Goal: Transaction & Acquisition: Purchase product/service

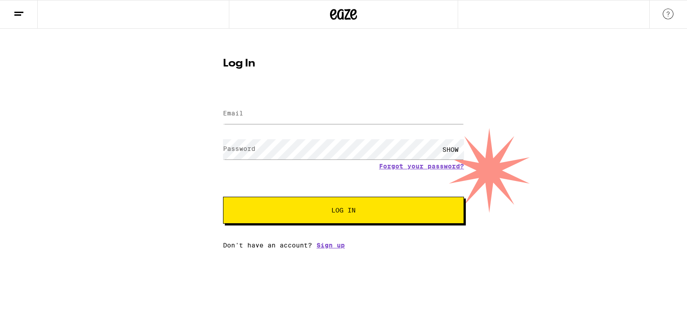
type input "89aboyer13@gmail.com"
click at [223, 197] on button "Log In" at bounding box center [343, 210] width 241 height 27
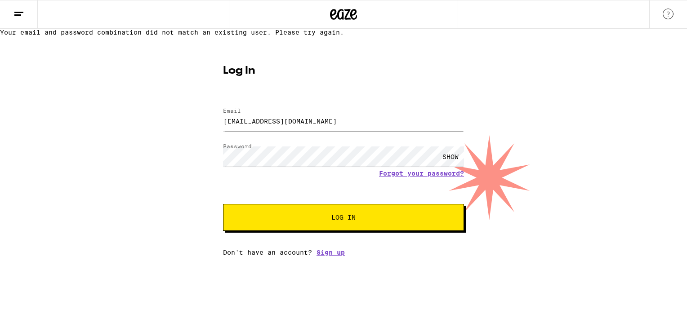
click at [364, 221] on span "Log In" at bounding box center [343, 218] width 168 height 6
drag, startPoint x: 413, startPoint y: 193, endPoint x: 396, endPoint y: 198, distance: 18.2
click at [396, 177] on link "Forgot your password?" at bounding box center [421, 173] width 85 height 7
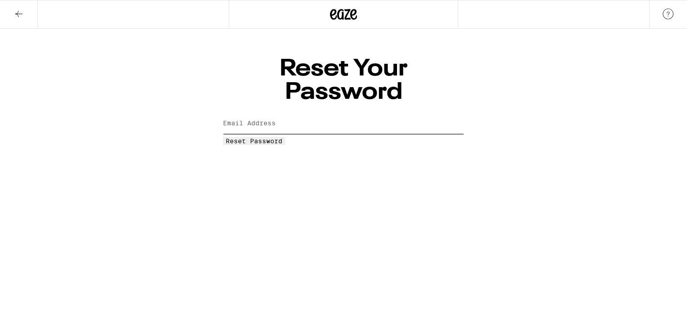
click at [289, 114] on input "Email Address" at bounding box center [343, 124] width 241 height 20
type input "89aboyer13@gmail.com"
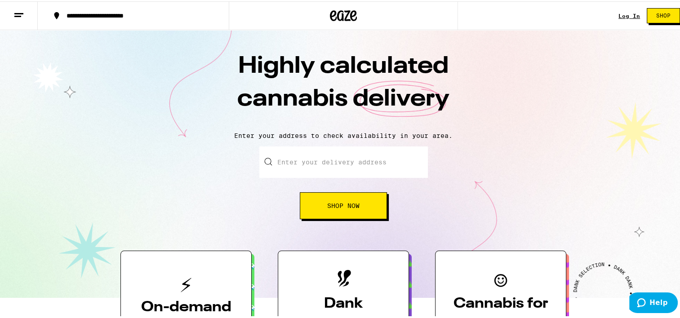
click at [345, 215] on button "Shop Now" at bounding box center [343, 204] width 87 height 27
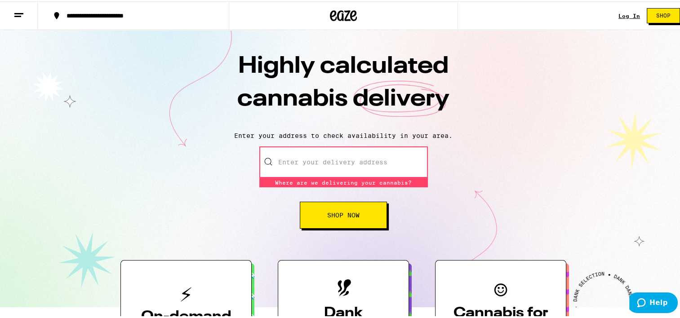
click at [345, 215] on span "Shop Now" at bounding box center [343, 214] width 32 height 6
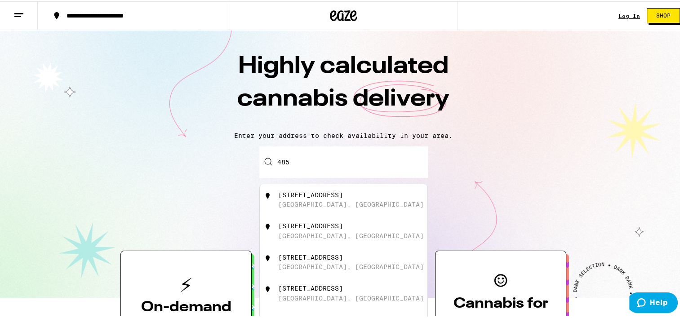
click at [345, 215] on div "[STREET_ADDRESS]" at bounding box center [344, 198] width 168 height 31
type input "[STREET_ADDRESS]"
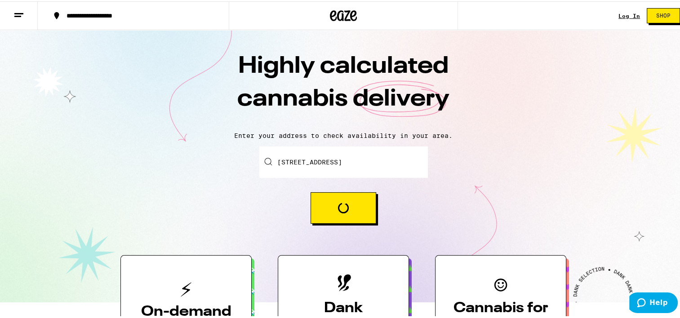
scroll to position [278, 0]
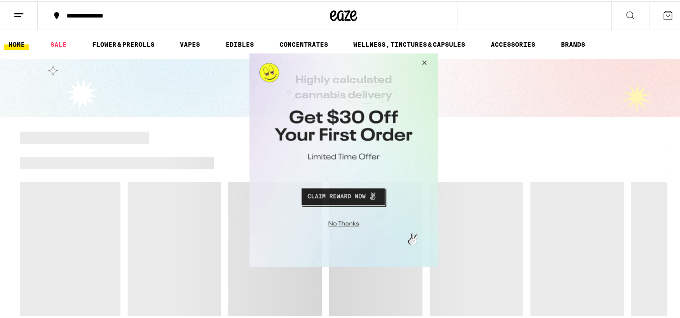
click at [425, 61] on button "Close Modal" at bounding box center [423, 65] width 24 height 22
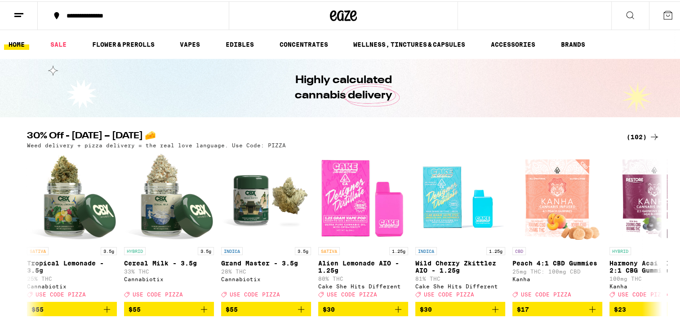
click at [146, 16] on div "**********" at bounding box center [138, 14] width 152 height 6
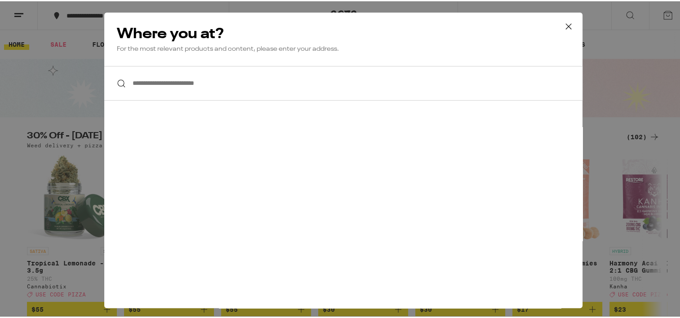
click at [211, 89] on input "**********" at bounding box center [343, 82] width 478 height 35
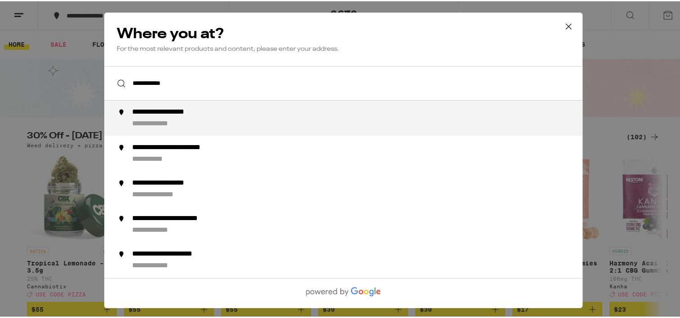
click at [201, 110] on div "**********" at bounding box center [176, 111] width 88 height 9
type input "**********"
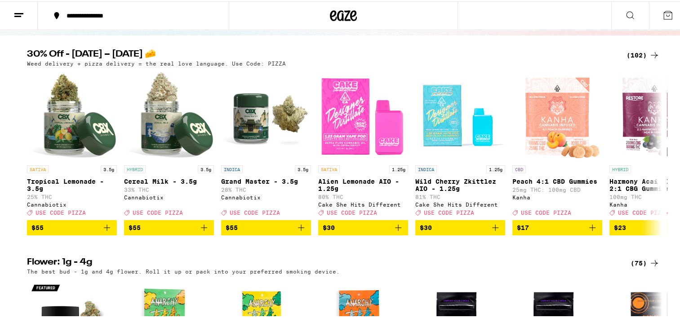
scroll to position [90, 0]
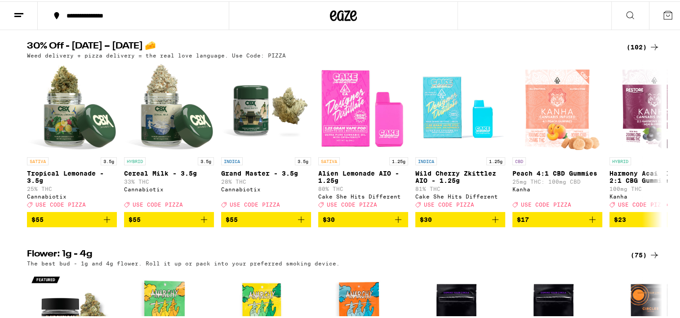
click at [644, 44] on div "(102)" at bounding box center [643, 45] width 33 height 11
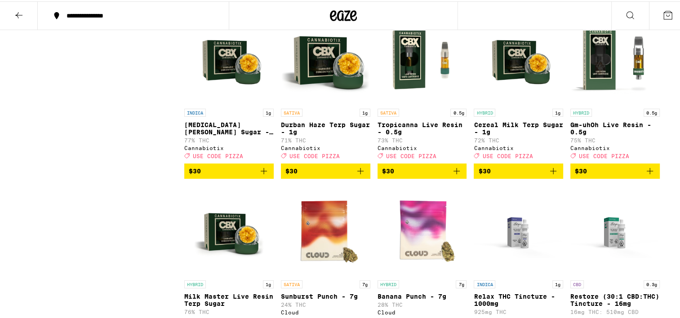
scroll to position [2518, 0]
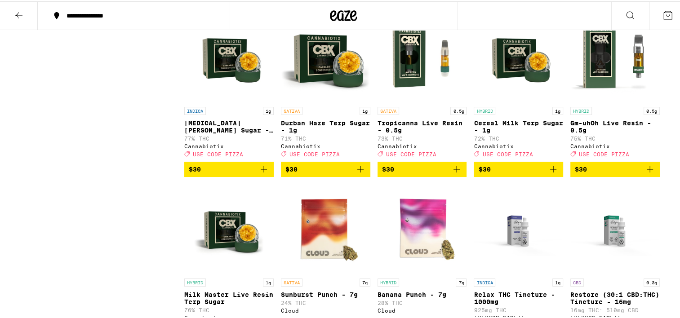
click at [230, 174] on span "$30" at bounding box center [229, 168] width 80 height 11
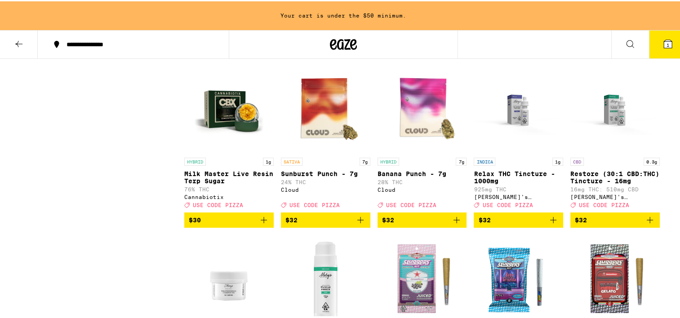
scroll to position [2691, 0]
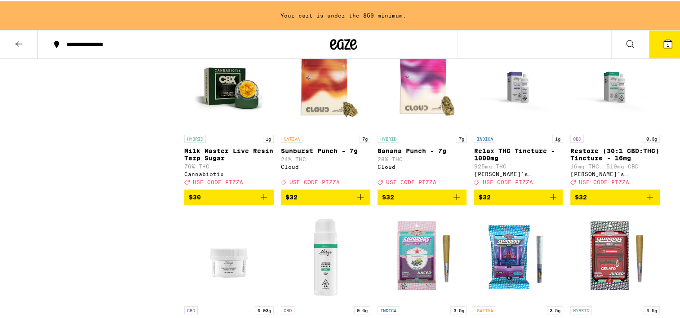
click at [15, 49] on button at bounding box center [19, 43] width 38 height 28
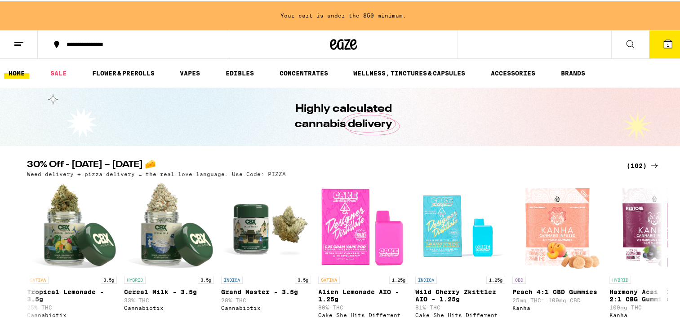
scroll to position [414, 0]
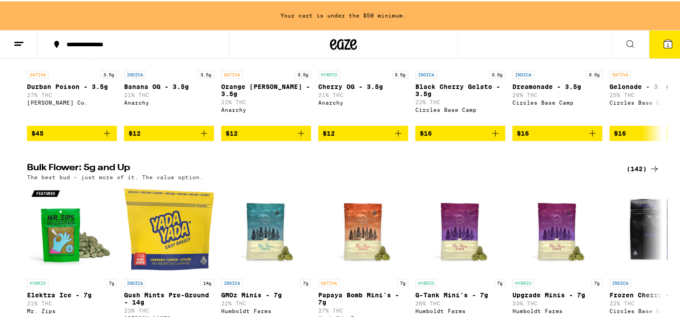
click at [3, 221] on div "Bulk Flower: 5g and Up (142) The best bud - just more of it. The value option. …" at bounding box center [343, 251] width 687 height 178
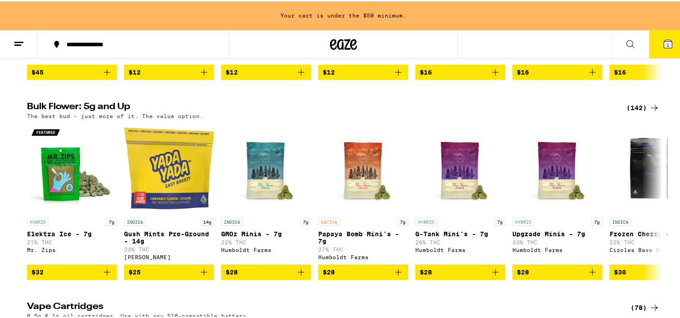
scroll to position [558, 0]
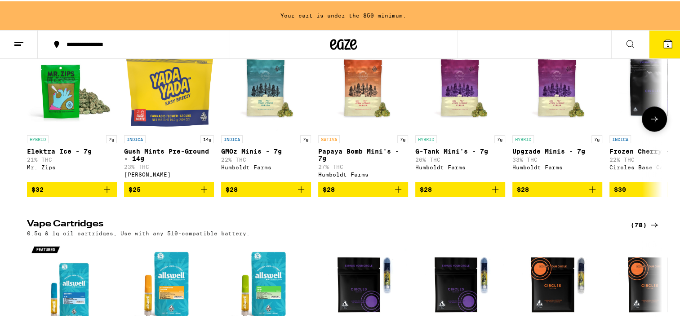
click at [652, 121] on icon at bounding box center [654, 118] width 7 height 6
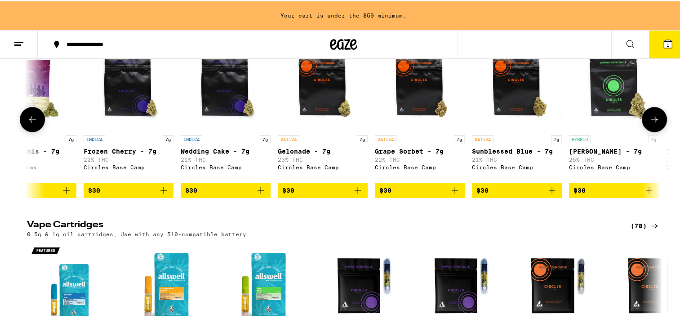
scroll to position [0, 535]
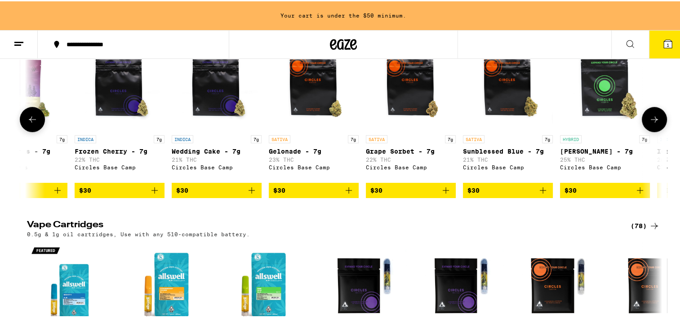
click at [652, 121] on icon at bounding box center [654, 118] width 7 height 6
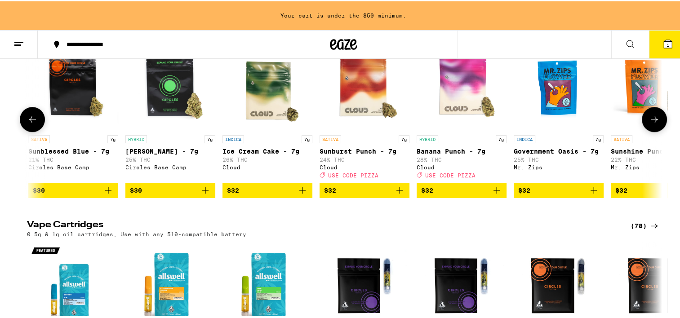
scroll to position [0, 1070]
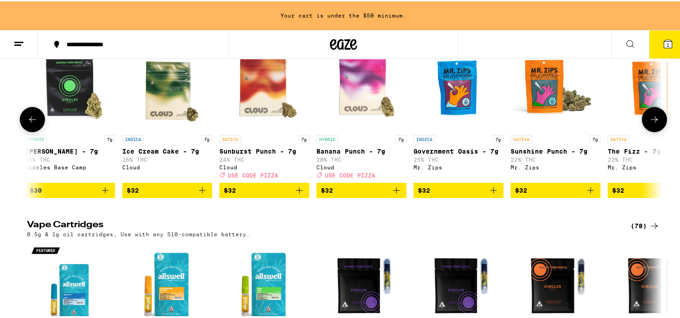
click at [652, 121] on icon at bounding box center [654, 118] width 7 height 6
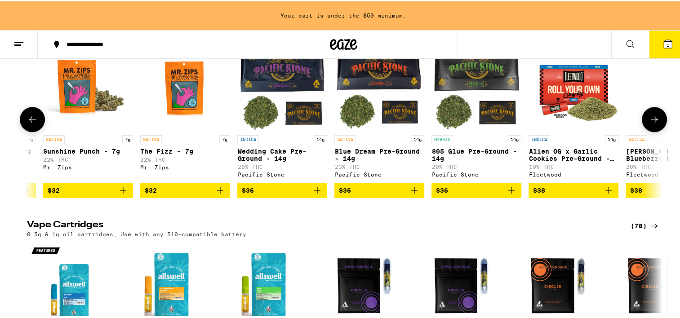
scroll to position [0, 1606]
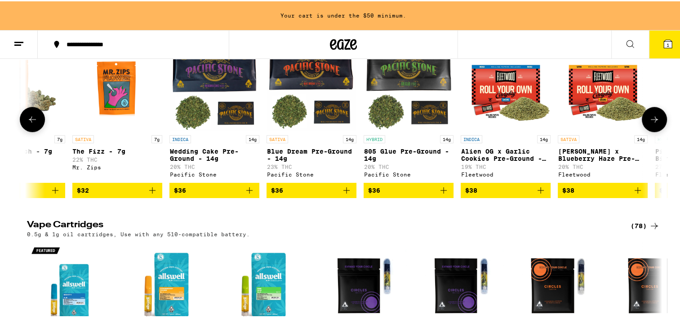
click at [652, 121] on icon at bounding box center [654, 118] width 7 height 6
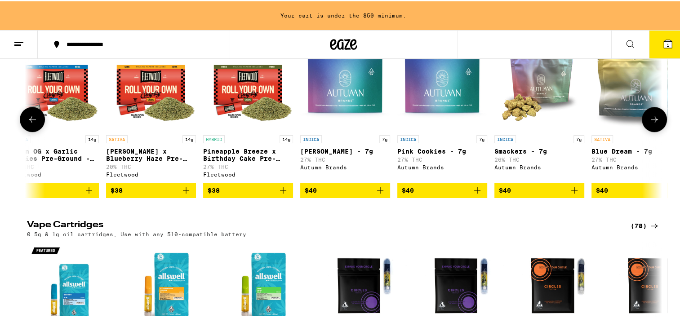
scroll to position [0, 2141]
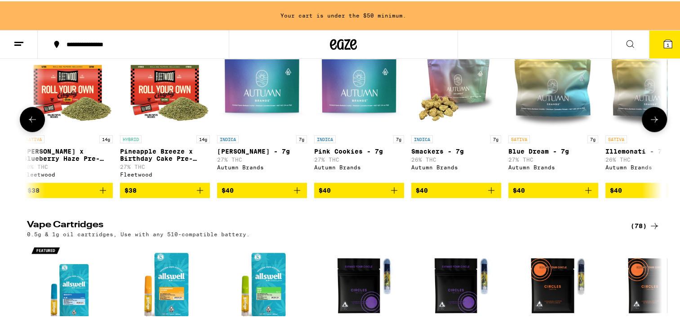
click at [652, 121] on icon at bounding box center [654, 118] width 7 height 6
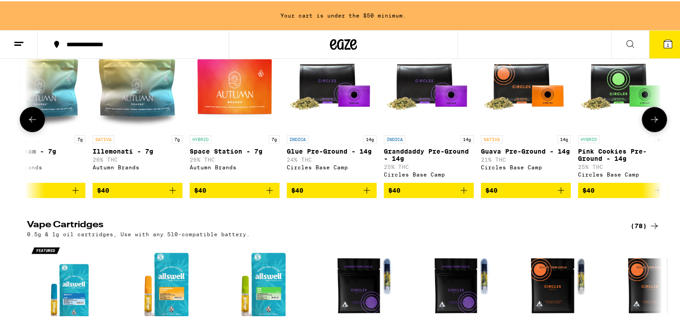
scroll to position [0, 2677]
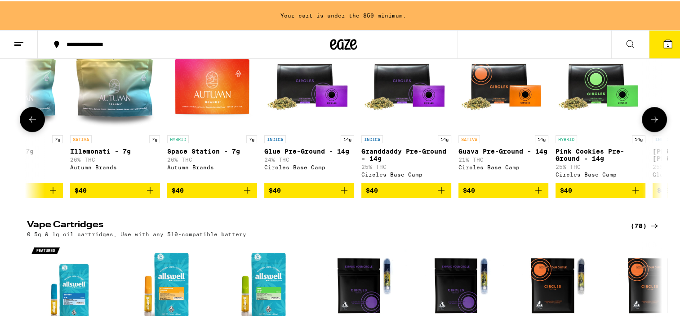
click at [652, 121] on icon at bounding box center [654, 118] width 7 height 6
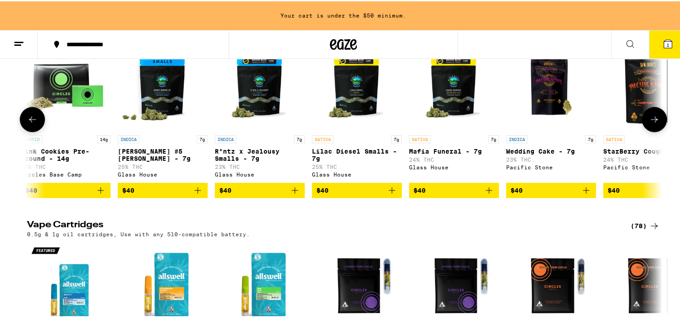
click at [652, 121] on icon at bounding box center [654, 118] width 7 height 6
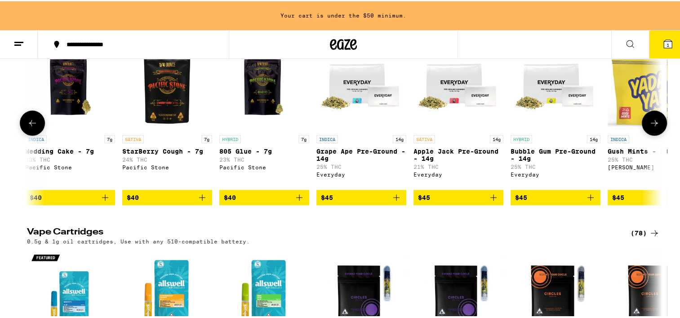
scroll to position [0, 3747]
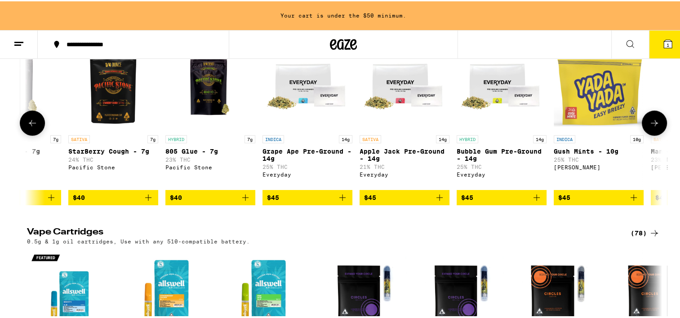
click at [26, 134] on button at bounding box center [32, 121] width 25 height 25
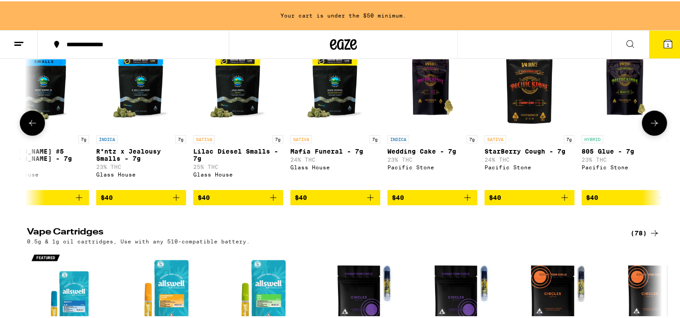
scroll to position [0, 3212]
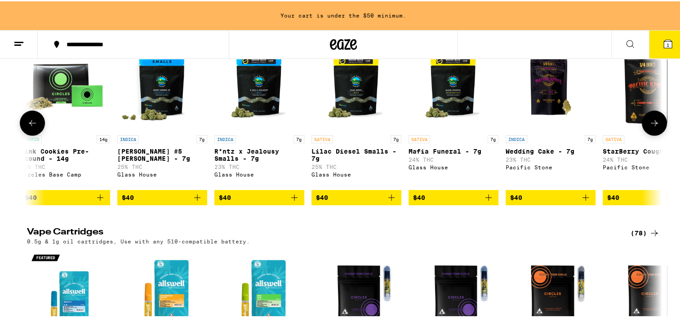
click at [22, 134] on button at bounding box center [32, 121] width 25 height 25
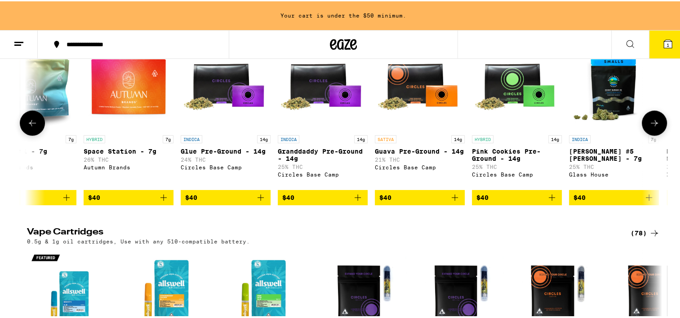
scroll to position [0, 2677]
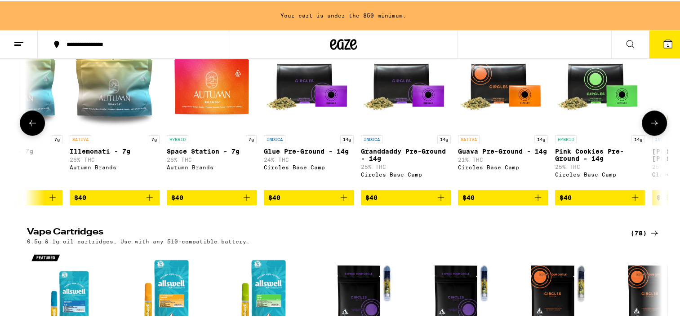
click at [22, 134] on button at bounding box center [32, 121] width 25 height 25
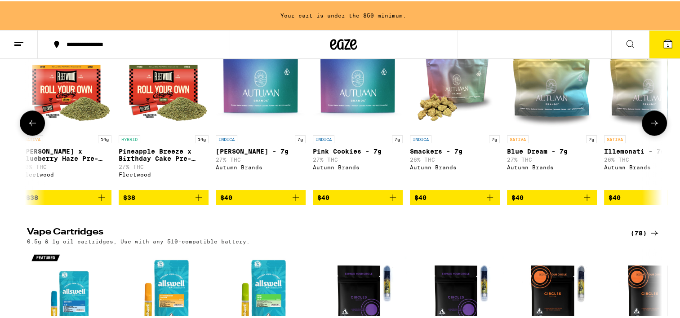
click at [22, 134] on button at bounding box center [32, 121] width 25 height 25
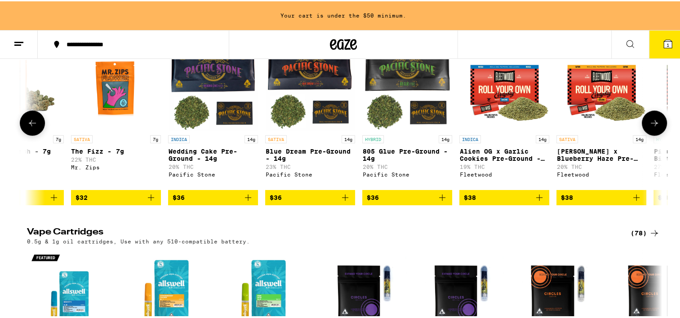
click at [22, 134] on button at bounding box center [32, 121] width 25 height 25
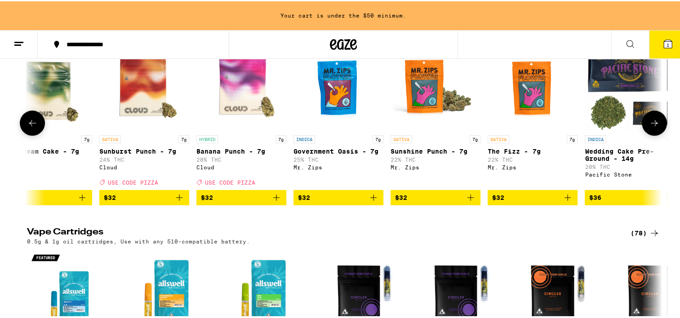
scroll to position [0, 1072]
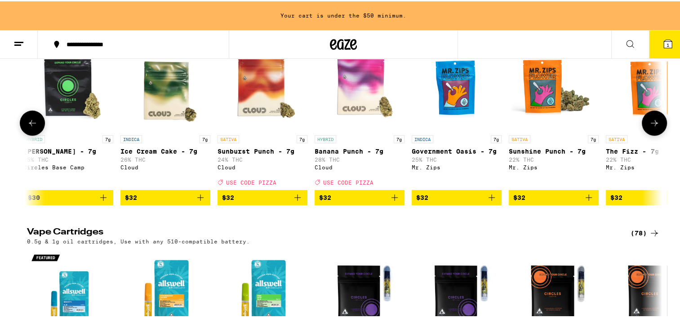
click at [22, 134] on button at bounding box center [32, 121] width 25 height 25
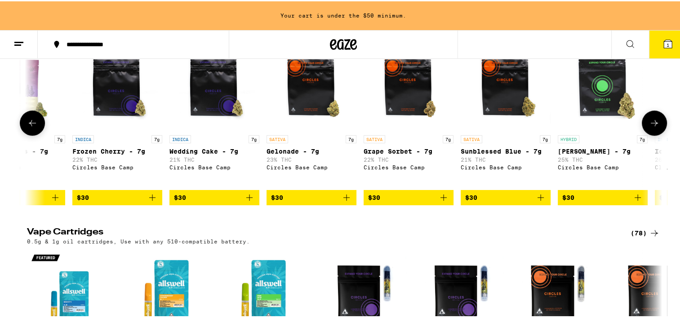
click at [22, 134] on button at bounding box center [32, 121] width 25 height 25
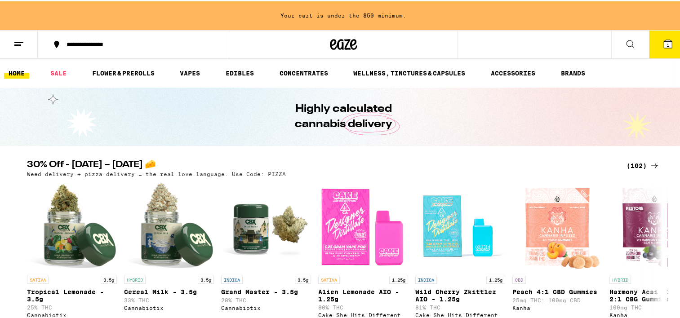
scroll to position [0, 0]
click at [654, 163] on icon at bounding box center [654, 164] width 11 height 11
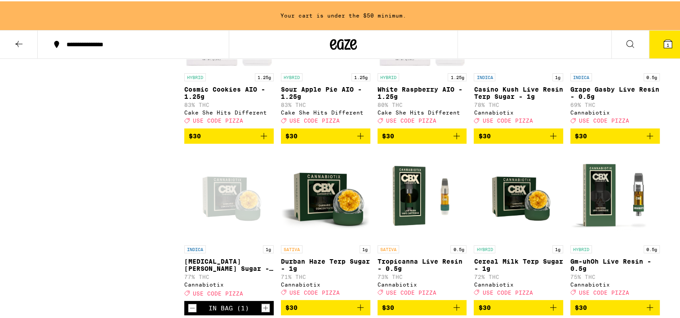
scroll to position [2446, 0]
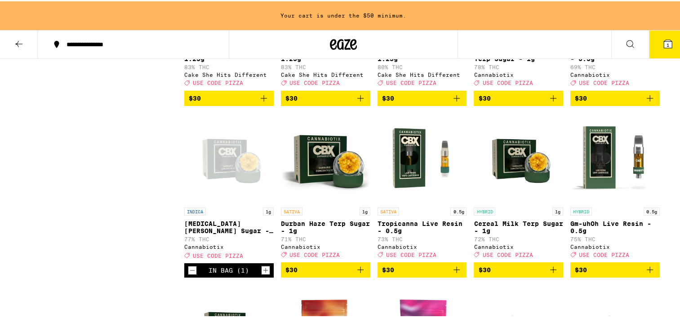
click at [481, 101] on span "$30" at bounding box center [484, 97] width 12 height 7
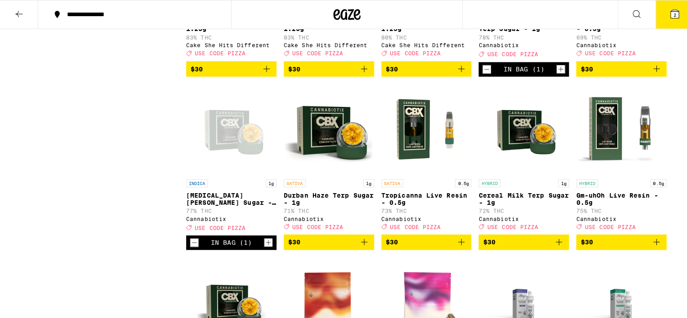
scroll to position [2418, 0]
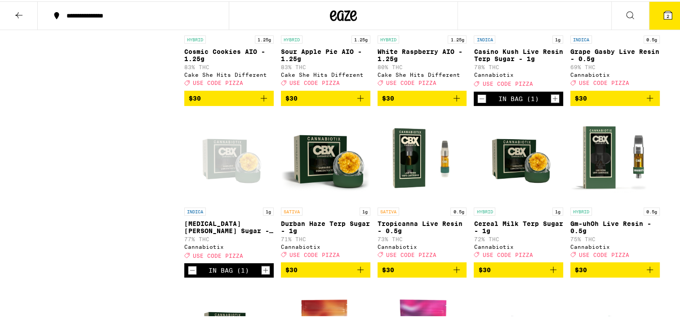
click at [662, 23] on button "2" at bounding box center [668, 14] width 38 height 28
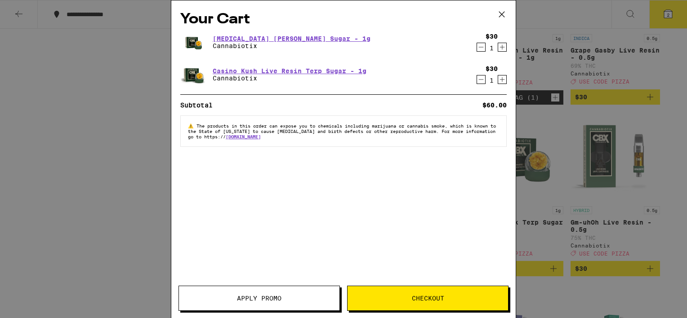
click at [276, 294] on button "Apply Promo" at bounding box center [259, 298] width 161 height 25
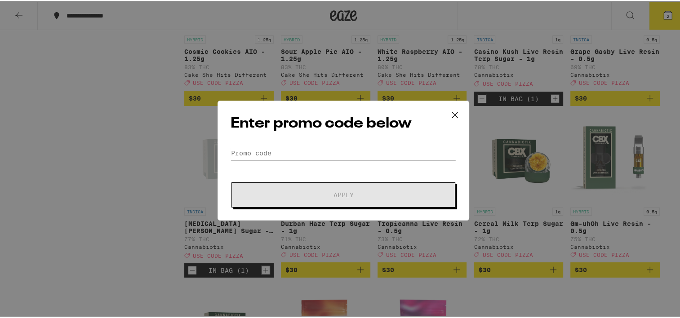
click at [360, 149] on input "Promo Code" at bounding box center [344, 151] width 226 height 13
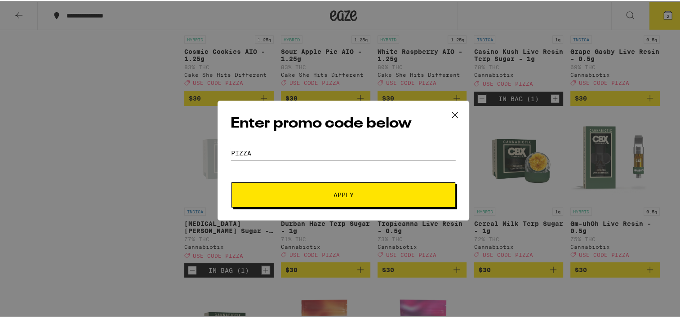
type input "PIZZA"
click at [344, 196] on span "Apply" at bounding box center [344, 194] width 20 height 6
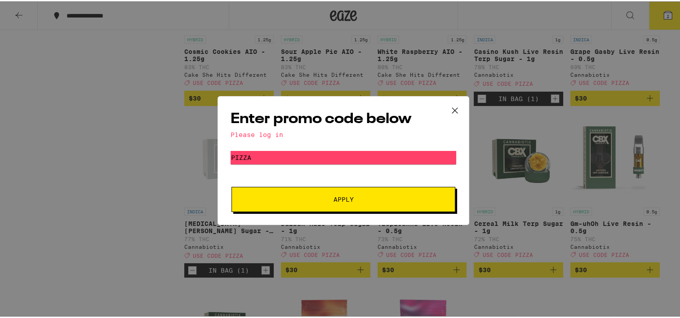
click at [364, 198] on span "Apply" at bounding box center [344, 198] width 162 height 6
click at [74, 156] on div "Enter promo code below Please log in Promo Code PIZZA Apply" at bounding box center [343, 159] width 687 height 318
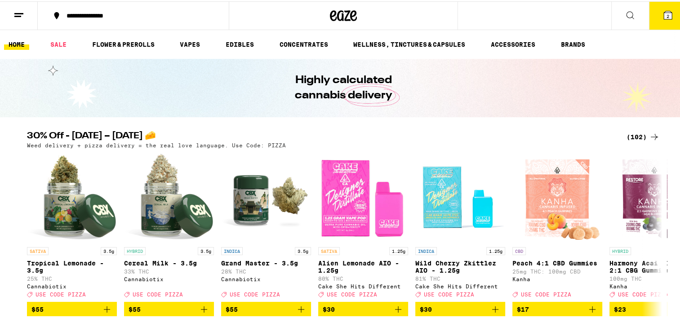
click at [664, 14] on icon at bounding box center [668, 14] width 8 height 8
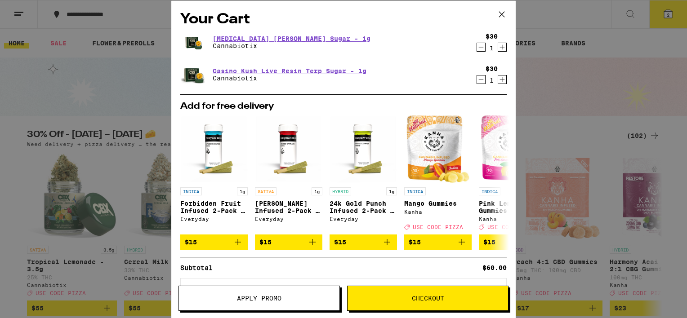
click at [274, 304] on button "Apply Promo" at bounding box center [259, 298] width 161 height 25
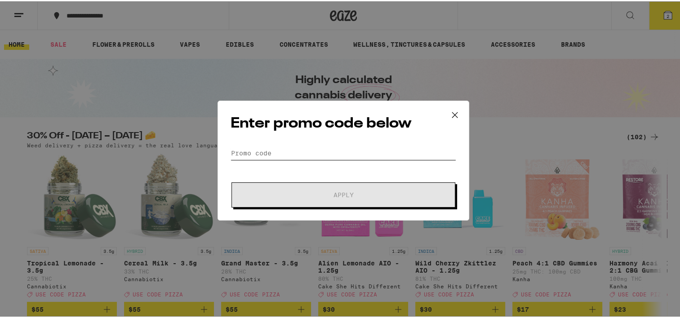
click at [265, 151] on input "Promo Code" at bounding box center [344, 151] width 226 height 13
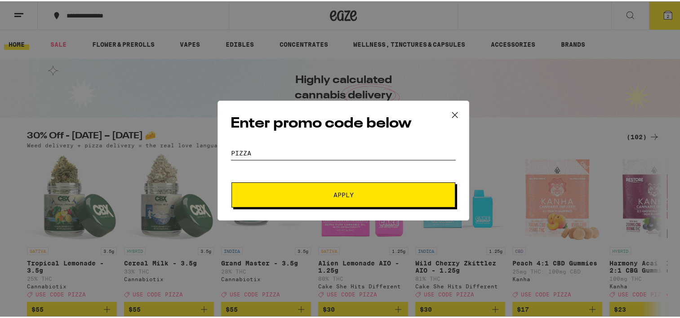
type input "PIZZA"
click at [334, 191] on span "Apply" at bounding box center [344, 194] width 20 height 6
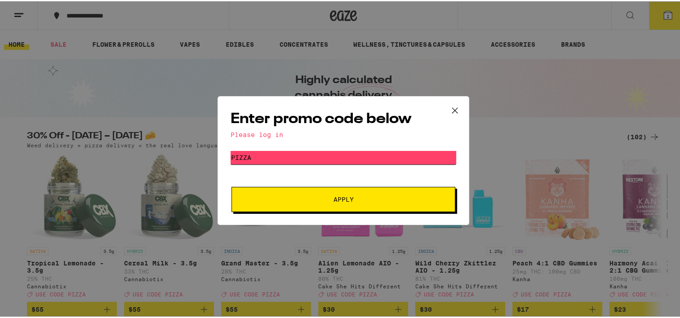
click at [404, 157] on input "PIZZA" at bounding box center [344, 156] width 226 height 13
click at [448, 108] on icon at bounding box center [454, 109] width 13 height 13
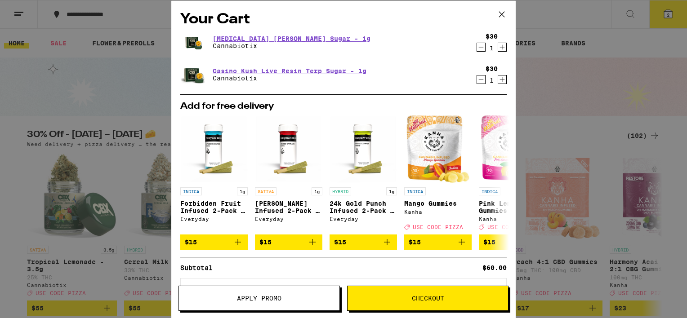
click at [503, 17] on icon at bounding box center [501, 14] width 13 height 13
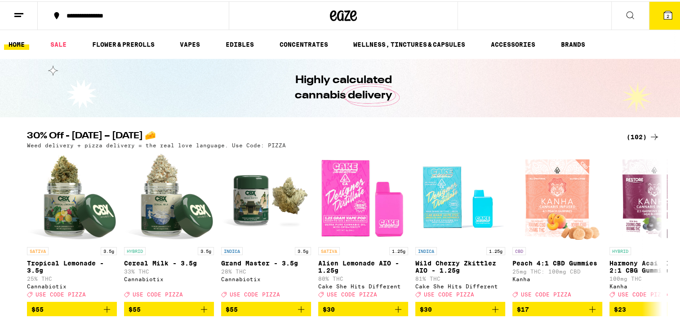
click at [27, 16] on button at bounding box center [19, 14] width 38 height 28
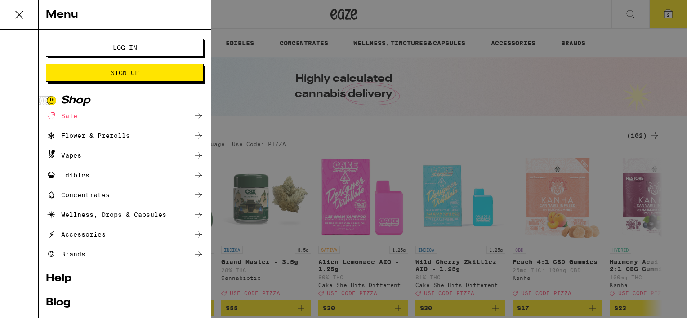
click at [121, 50] on span "Log In" at bounding box center [125, 48] width 24 height 6
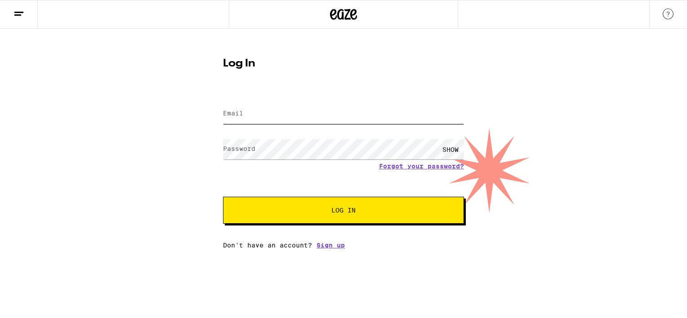
click at [265, 116] on input "Email" at bounding box center [343, 114] width 241 height 20
type input "89aboyer13@gmail.com"
click at [402, 165] on link "Forgot your password?" at bounding box center [421, 166] width 85 height 7
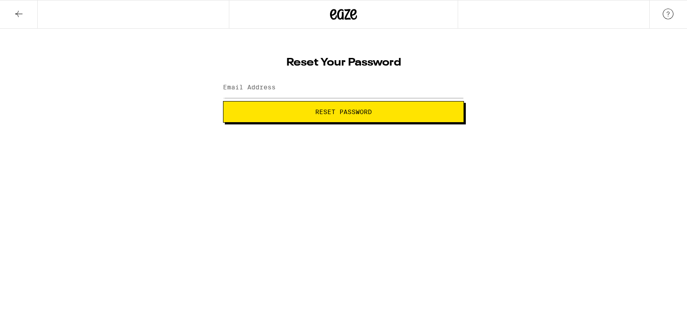
click at [255, 85] on label "Email Address" at bounding box center [249, 87] width 53 height 7
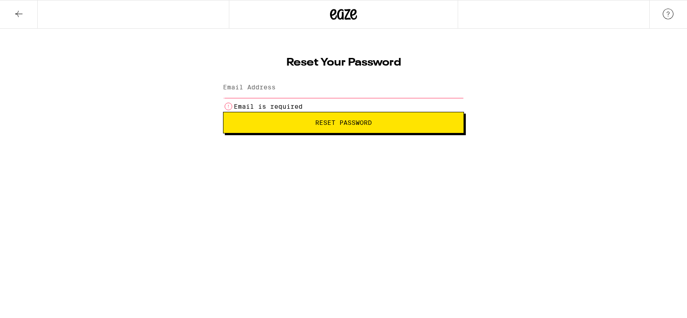
click at [255, 85] on label "Email Address" at bounding box center [249, 87] width 53 height 7
type input "89aboyer13@gmail.com"
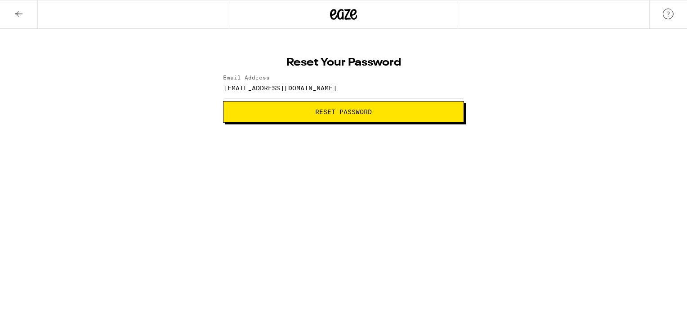
click at [305, 116] on button "Reset Password" at bounding box center [343, 112] width 241 height 22
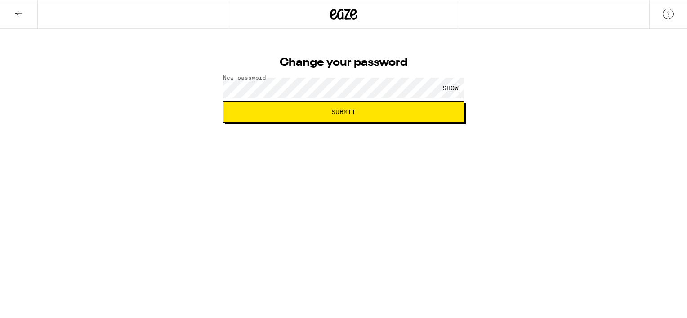
click at [563, 123] on html "Change your password New password SHOW Submit" at bounding box center [343, 61] width 687 height 123
click at [443, 121] on button "Submit" at bounding box center [343, 112] width 241 height 22
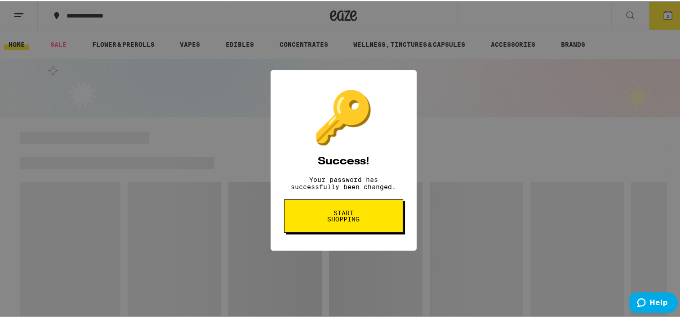
click at [0, 0] on button "Start shopping" at bounding box center [0, 0] width 0 height 0
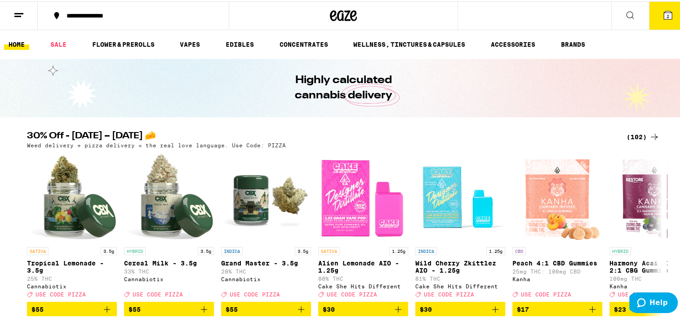
click at [670, 15] on button "2" at bounding box center [668, 14] width 38 height 28
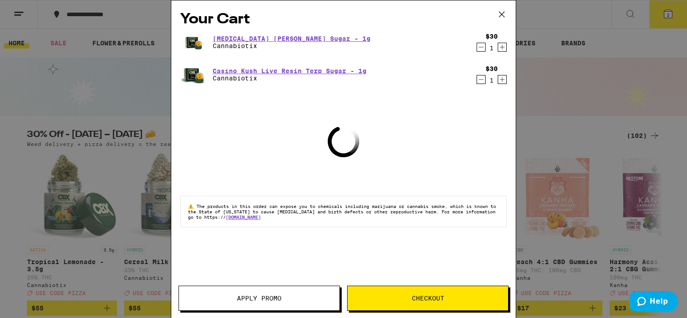
click at [271, 294] on button "Apply Promo" at bounding box center [259, 298] width 161 height 25
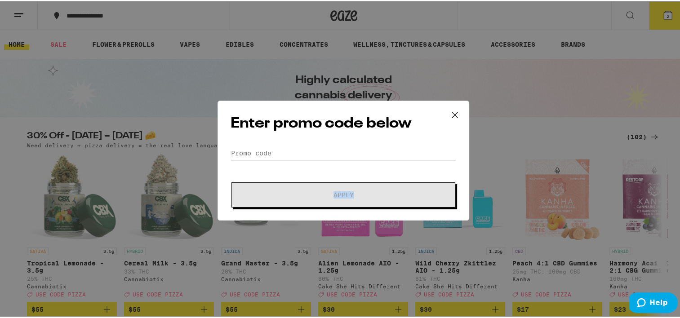
click at [271, 294] on div "Enter promo code below Promo Code Apply" at bounding box center [343, 159] width 687 height 318
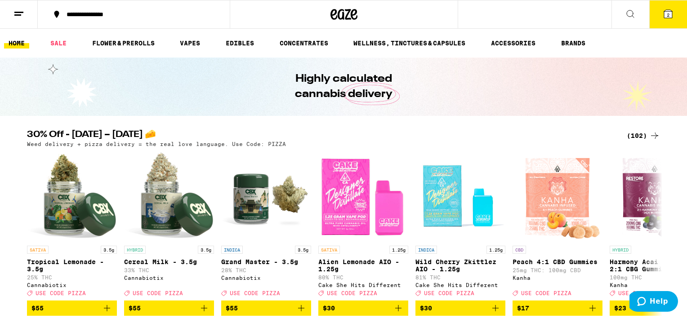
click at [668, 18] on div "Your Cart Jet Lag OG Terp Sugar - 1g Cannabiotix $30 1 Casino Kush Live Resin T…" at bounding box center [343, 159] width 687 height 318
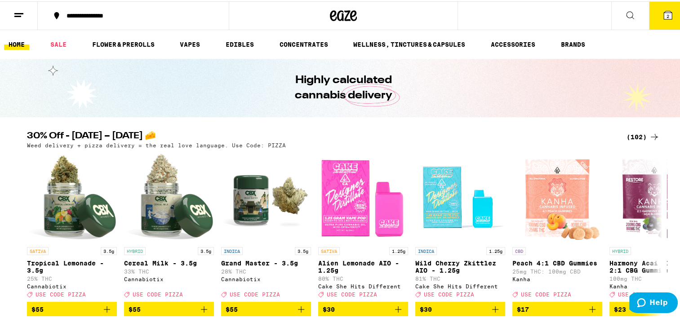
click at [668, 18] on button "2" at bounding box center [668, 14] width 38 height 28
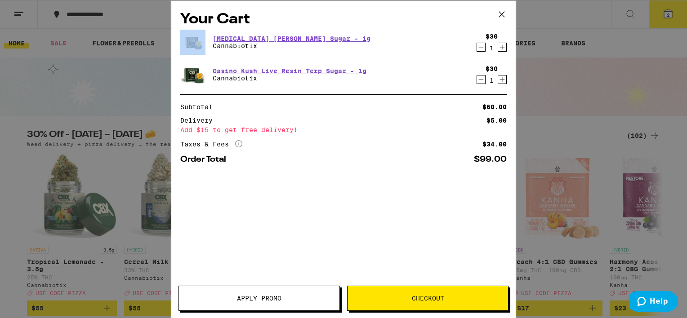
click at [668, 18] on div "Your Cart Jet Lag OG Terp Sugar - 1g Cannabiotix $30 1 Casino Kush Live Resin T…" at bounding box center [343, 159] width 687 height 318
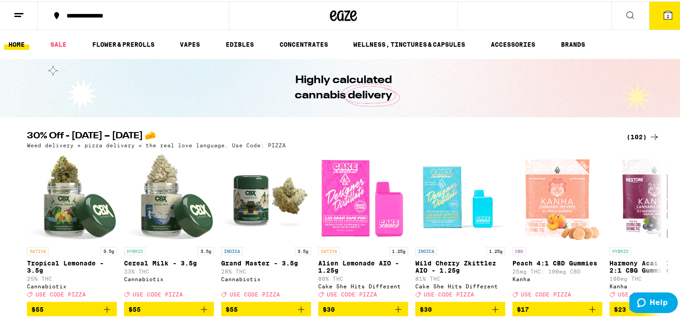
click at [668, 18] on button "2" at bounding box center [668, 14] width 38 height 28
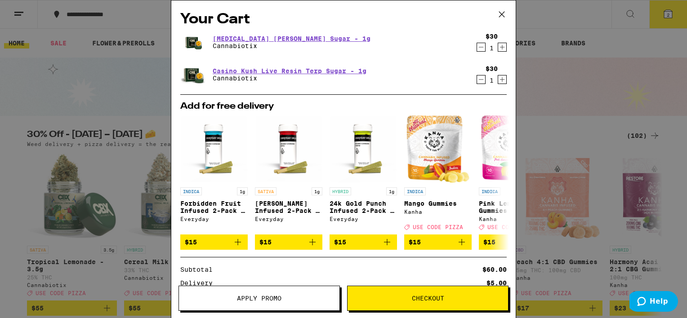
click at [262, 291] on button "Apply Promo" at bounding box center [259, 298] width 161 height 25
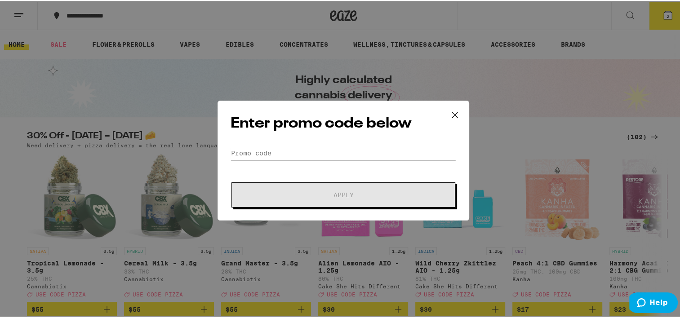
click at [259, 152] on input "Promo Code" at bounding box center [344, 151] width 226 height 13
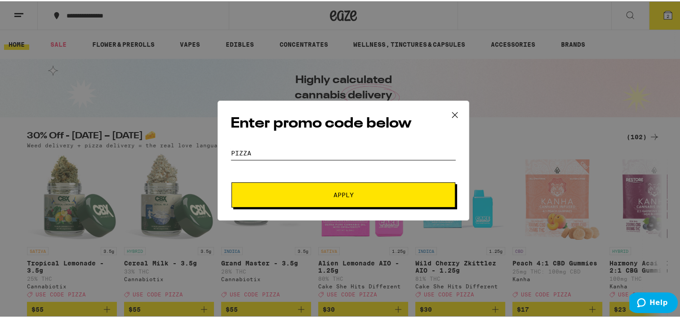
type input "PIZZA"
click at [326, 202] on button "Apply" at bounding box center [344, 193] width 224 height 25
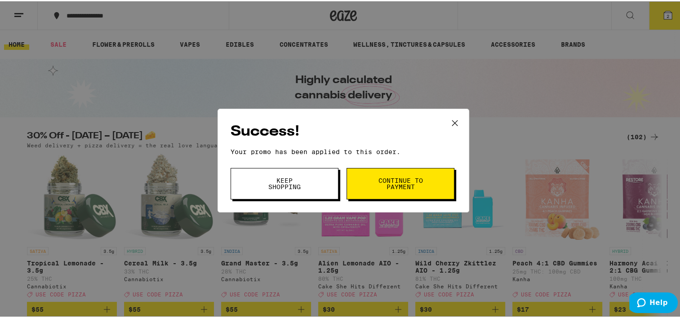
click at [407, 181] on span "Continue to payment" at bounding box center [401, 182] width 46 height 13
